Goal: Task Accomplishment & Management: Use online tool/utility

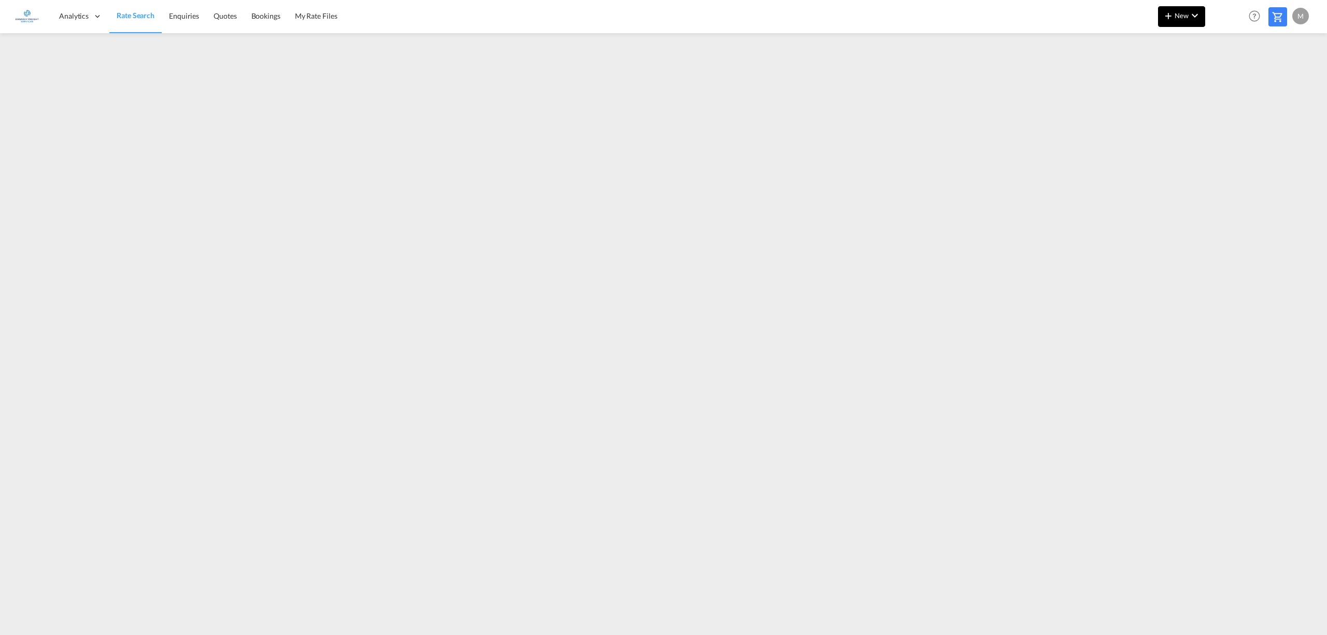
click at [1195, 13] on md-icon "icon-chevron-down" at bounding box center [1194, 15] width 12 height 12
click at [1184, 37] on div "Rates" at bounding box center [1168, 44] width 41 height 26
click at [1228, 75] on span "Ratesheet" at bounding box center [1223, 77] width 11 height 21
click at [1169, 13] on md-icon "icon-plus 400-fg" at bounding box center [1168, 15] width 12 height 12
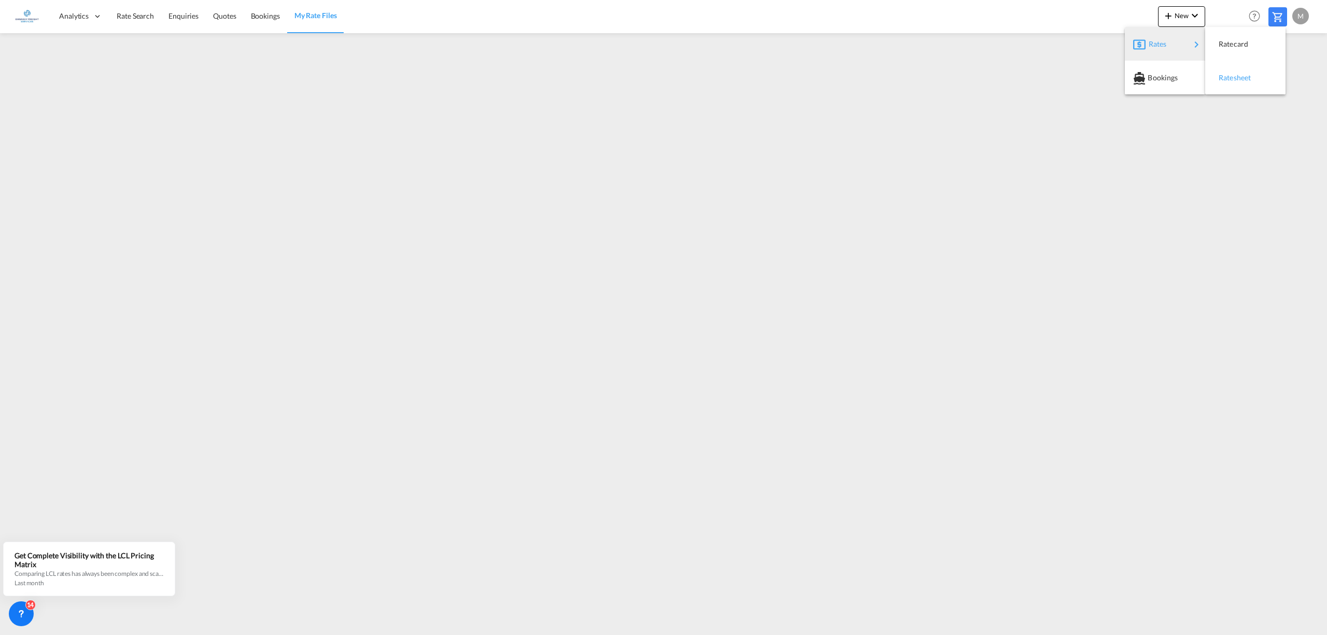
click at [1230, 74] on span "Ratesheet" at bounding box center [1223, 77] width 11 height 21
click at [129, 17] on span "Rate Search" at bounding box center [135, 15] width 37 height 9
